Goal: Task Accomplishment & Management: Manage account settings

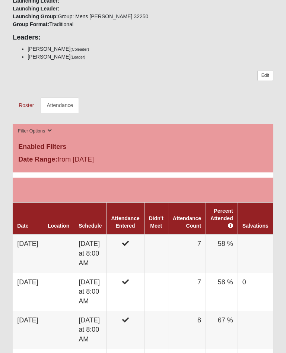
click at [168, 234] on td at bounding box center [156, 253] width 24 height 38
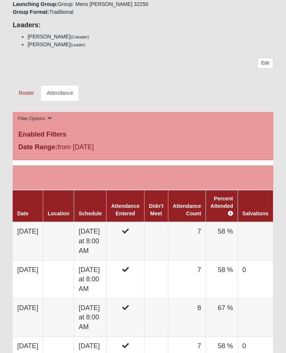
click at [206, 222] on td "7" at bounding box center [187, 241] width 38 height 38
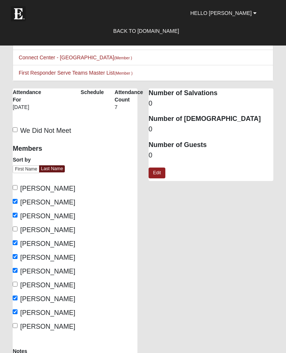
scroll to position [88, 0]
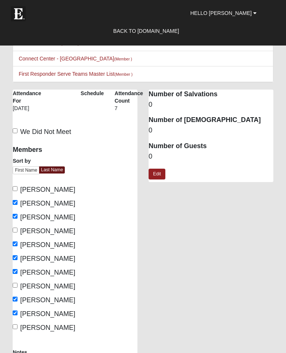
click at [161, 152] on dd "0" at bounding box center [211, 157] width 125 height 10
click at [200, 144] on dt "Number of Guests" at bounding box center [211, 146] width 125 height 10
click at [159, 172] on link "Edit" at bounding box center [157, 173] width 17 height 11
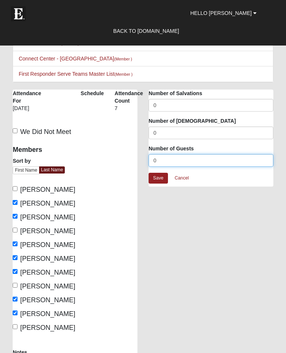
click at [162, 158] on input "0" at bounding box center [211, 160] width 125 height 13
type input "1"
click at [160, 175] on link "Save" at bounding box center [158, 178] width 19 height 11
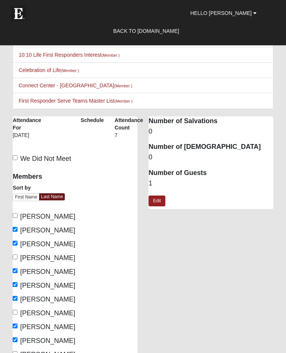
scroll to position [0, 0]
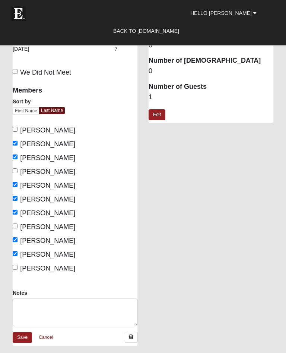
scroll to position [153, 0]
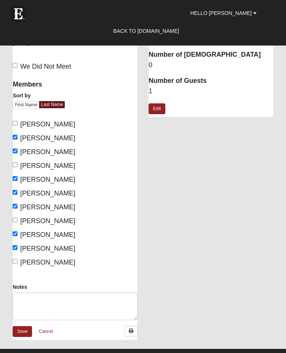
click at [19, 329] on link "Save" at bounding box center [22, 331] width 19 height 11
